Goal: Browse casually: Explore the website without a specific task or goal

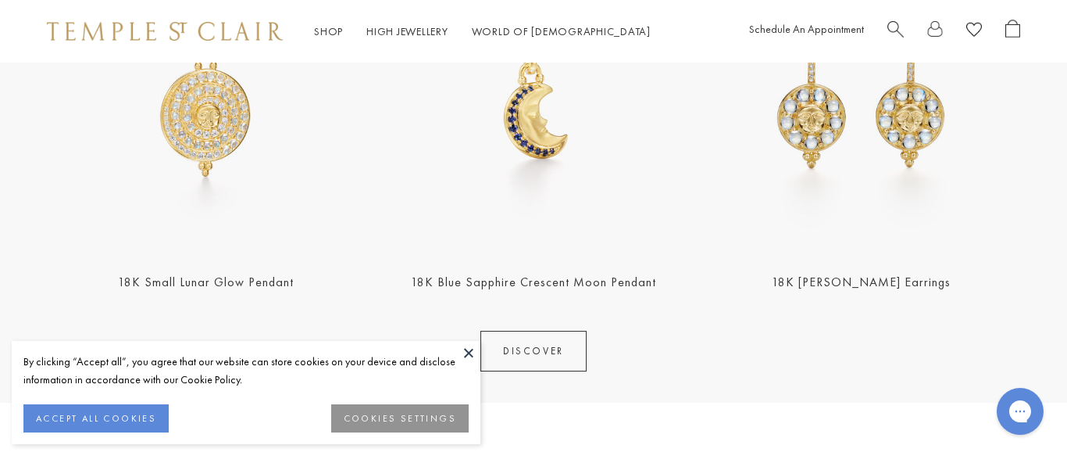
click at [467, 354] on button at bounding box center [468, 352] width 23 height 23
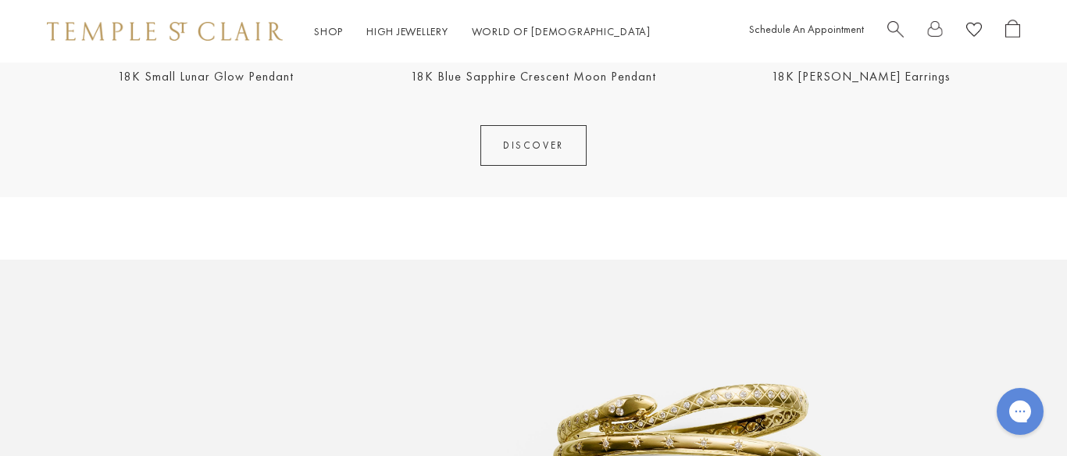
scroll to position [783, 0]
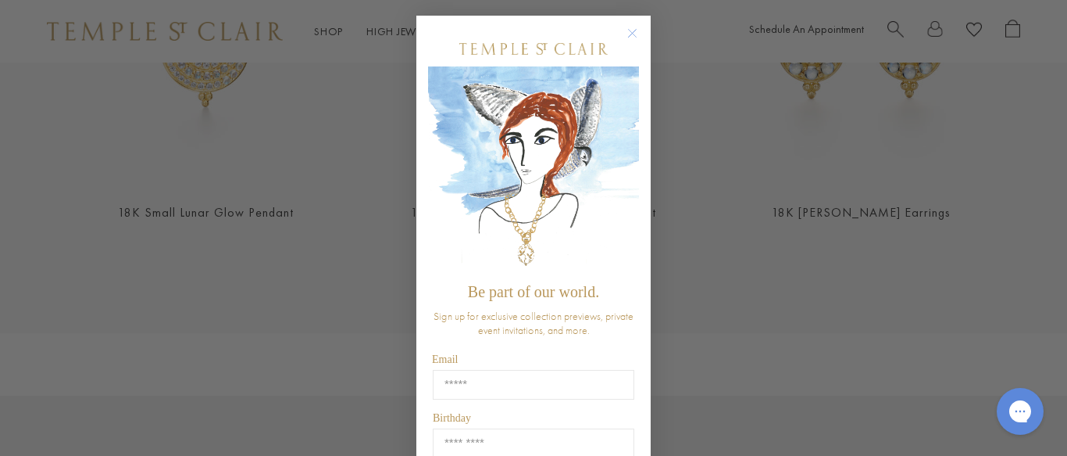
click at [633, 66] on img "POPUP Form" at bounding box center [533, 170] width 211 height 209
click at [633, 33] on icon "Close dialog" at bounding box center [633, 34] width 8 height 8
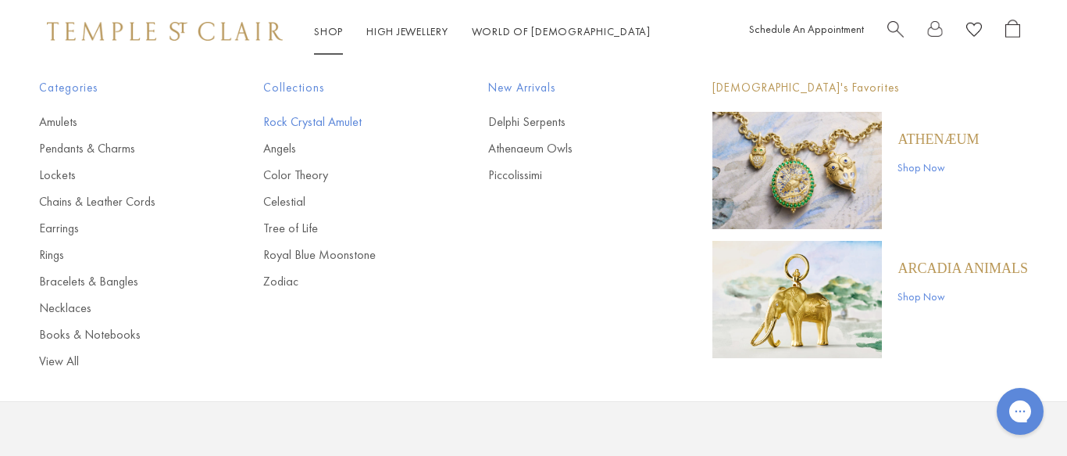
click at [324, 123] on link "Rock Crystal Amulet" at bounding box center [344, 121] width 162 height 17
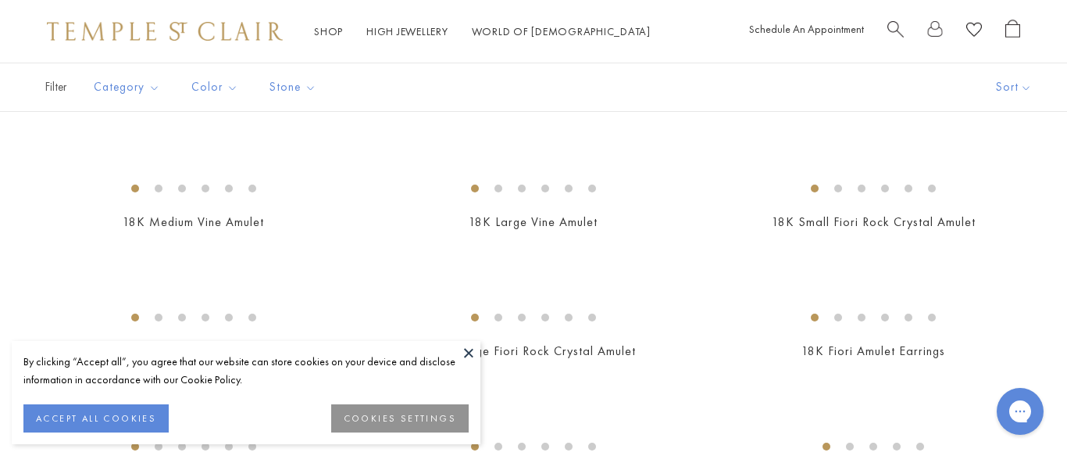
scroll to position [442, 0]
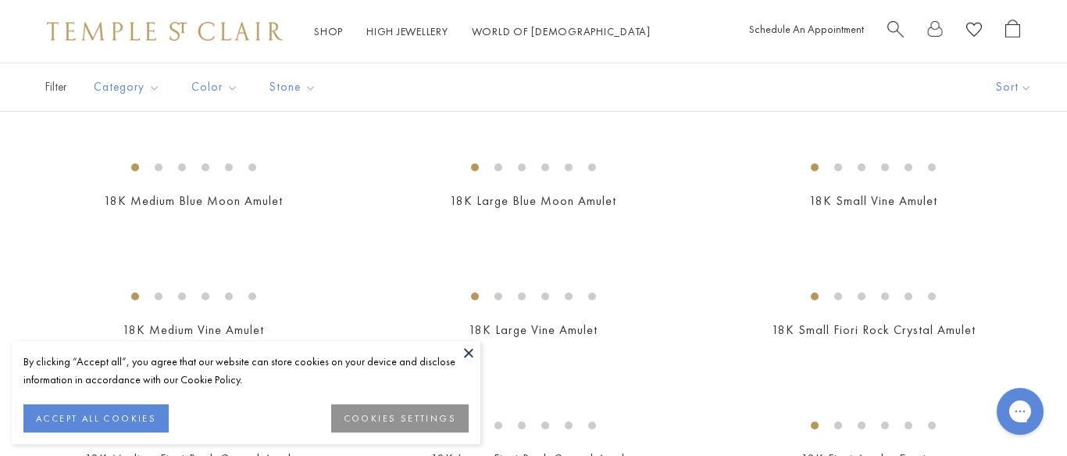
click at [469, 351] on button at bounding box center [468, 352] width 23 height 23
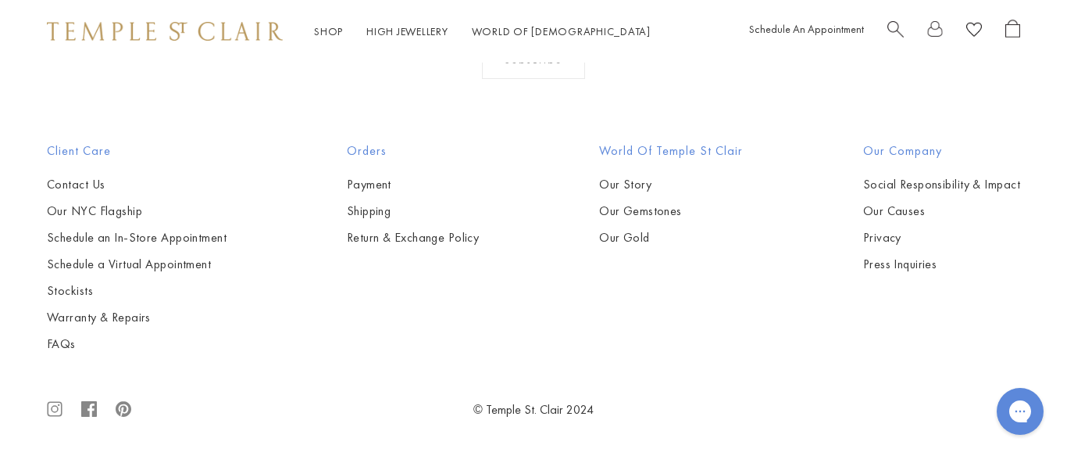
scroll to position [3245, 0]
click at [0, 0] on img at bounding box center [0, 0] width 0 height 0
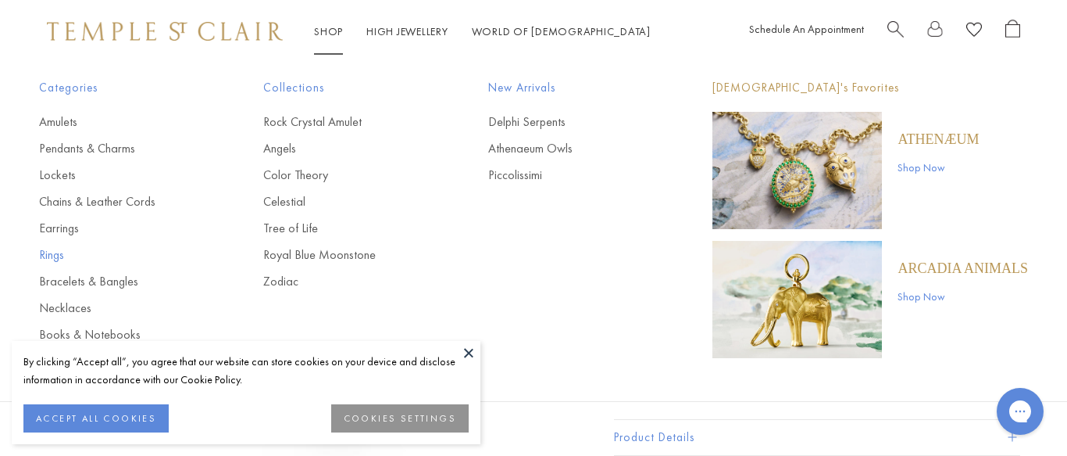
click at [58, 258] on link "Rings" at bounding box center [120, 254] width 162 height 17
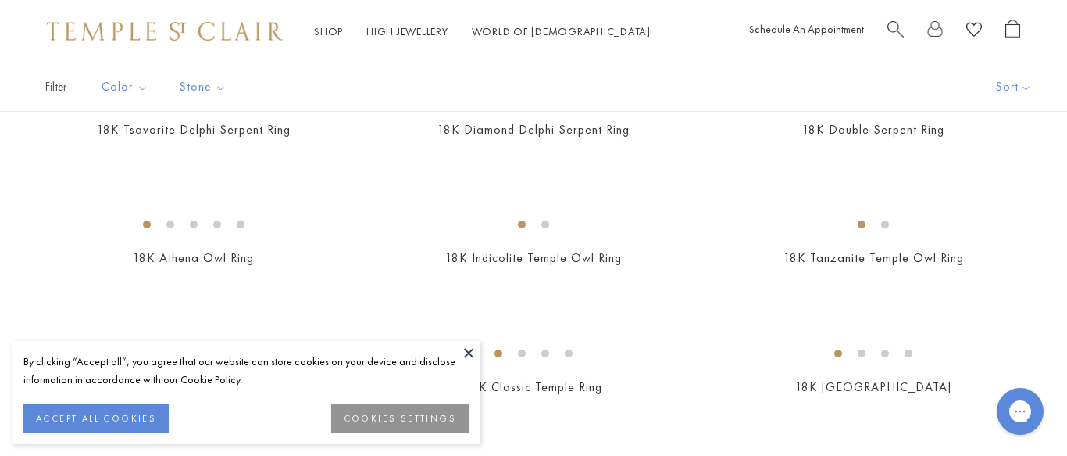
scroll to position [201, 0]
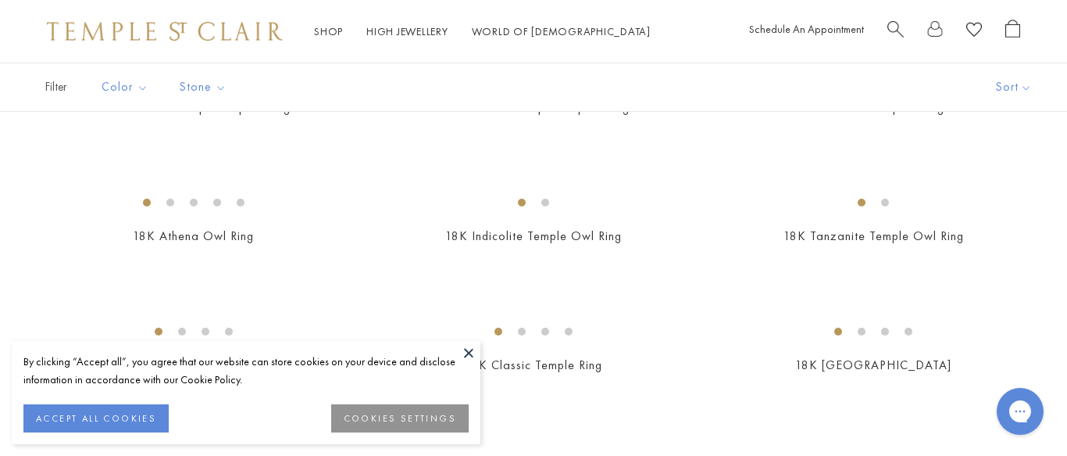
click at [472, 352] on button at bounding box center [468, 352] width 23 height 23
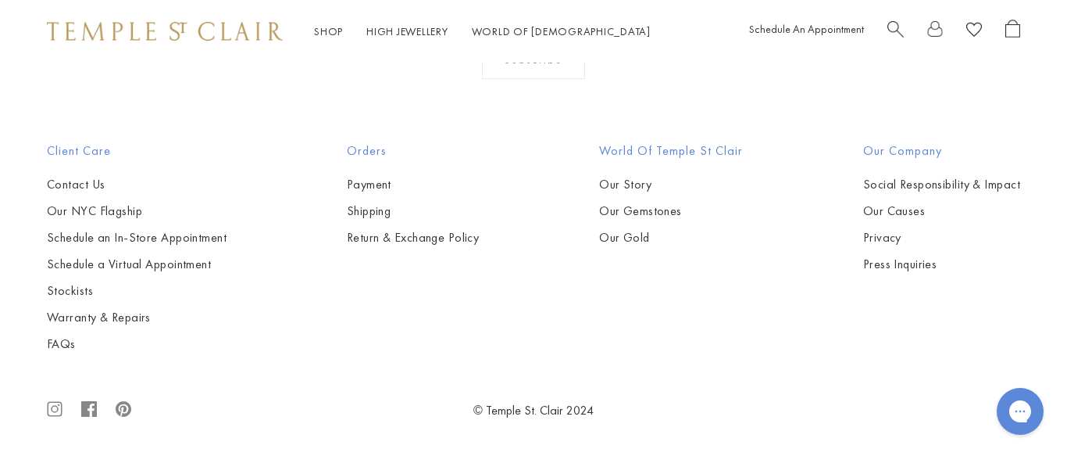
scroll to position [5804, 0]
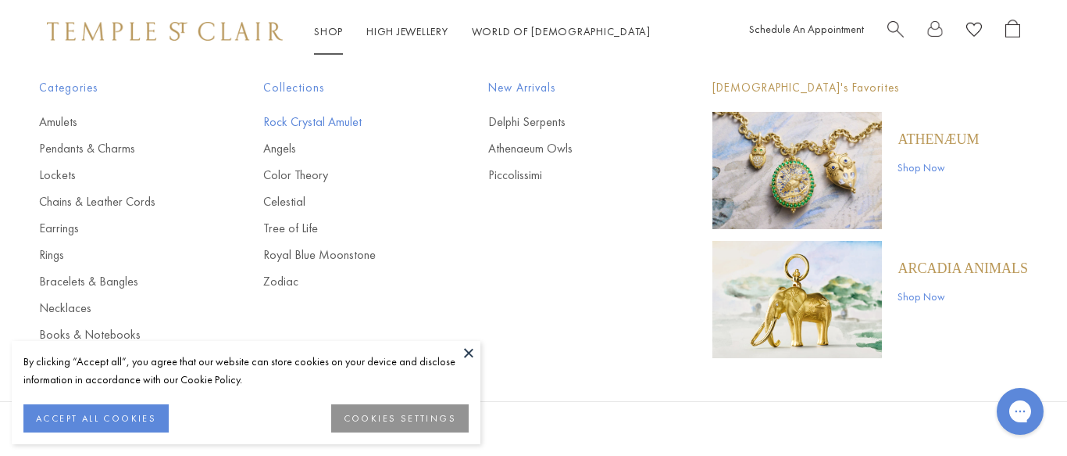
scroll to position [685, 0]
click at [128, 279] on link "Bracelets & Bangles" at bounding box center [120, 281] width 162 height 17
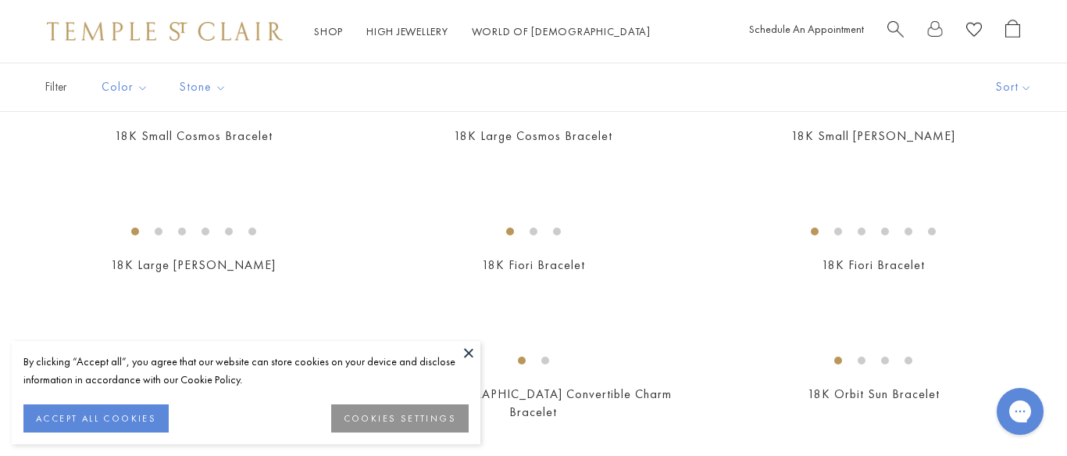
scroll to position [313, 0]
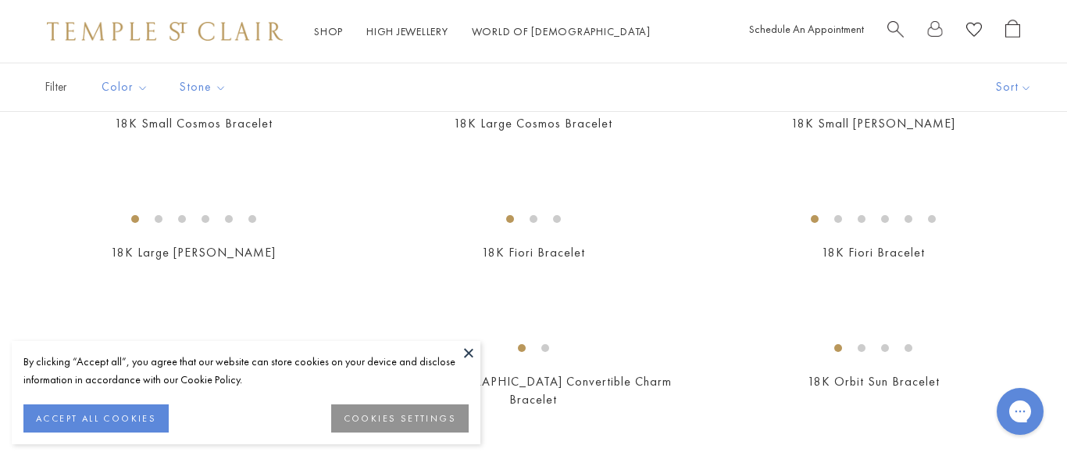
click at [468, 350] on button at bounding box center [468, 352] width 23 height 23
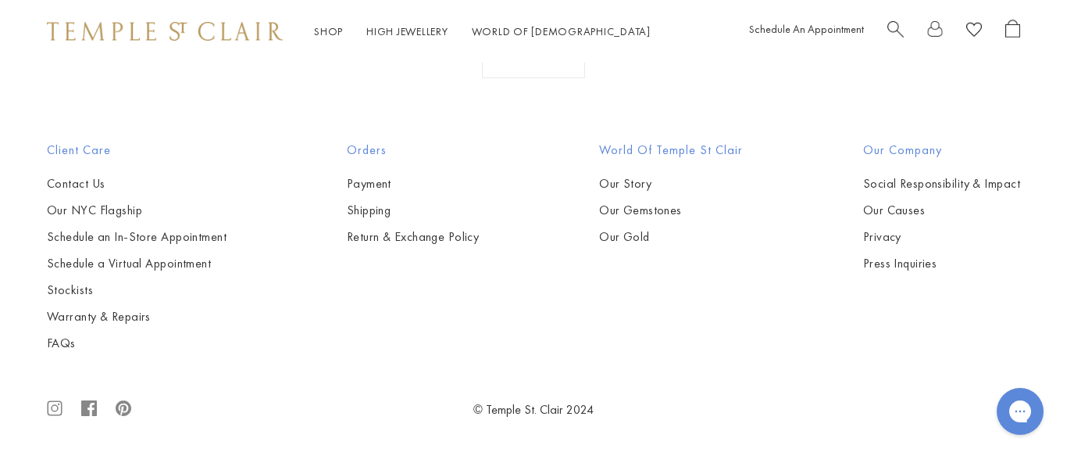
scroll to position [4605, 0]
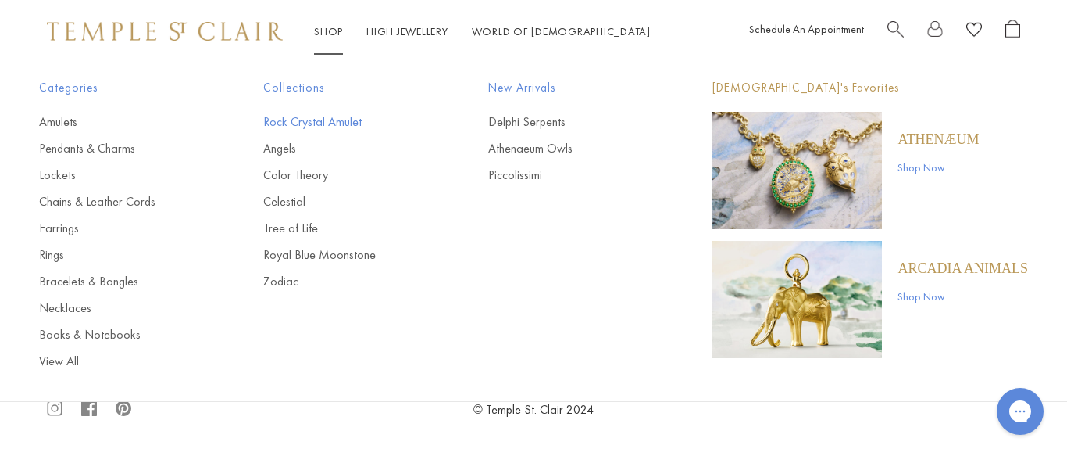
click at [318, 121] on link "Rock Crystal Amulet" at bounding box center [344, 121] width 162 height 17
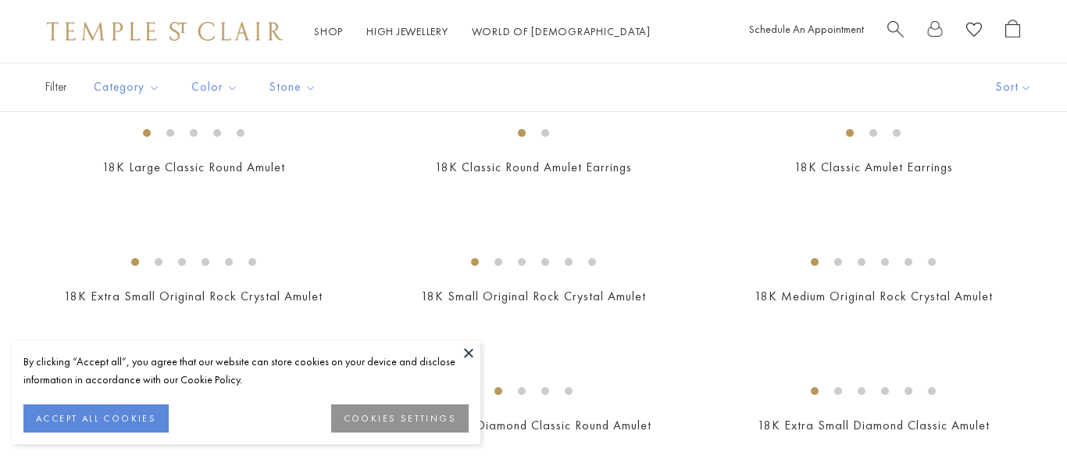
scroll to position [992, 0]
